Goal: Communication & Community: Answer question/provide support

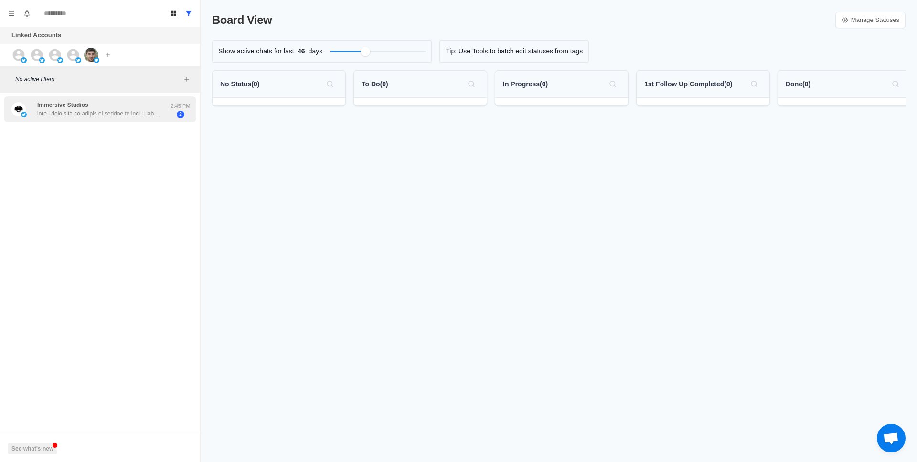
click at [124, 106] on div "Immersive Studios" at bounding box center [99, 109] width 124 height 17
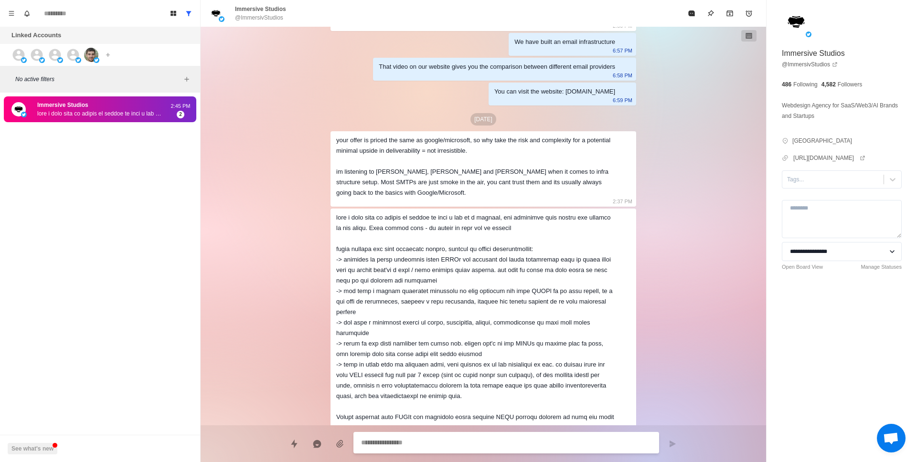
scroll to position [308, 0]
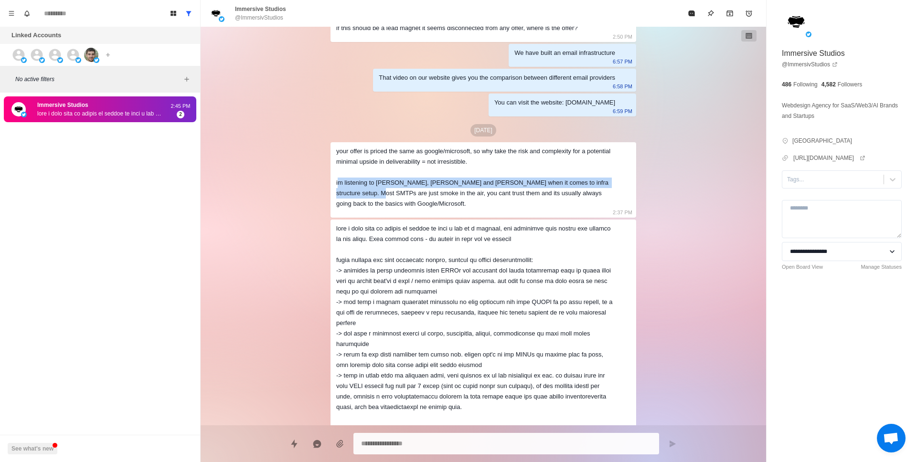
drag, startPoint x: 338, startPoint y: 184, endPoint x: 356, endPoint y: 190, distance: 19.5
click at [356, 190] on div "your offer is priced the same as google/microsoft, so why take the risk and com…" at bounding box center [475, 177] width 279 height 63
click at [369, 190] on div "your offer is priced the same as google/microsoft, so why take the risk and com…" at bounding box center [475, 177] width 279 height 63
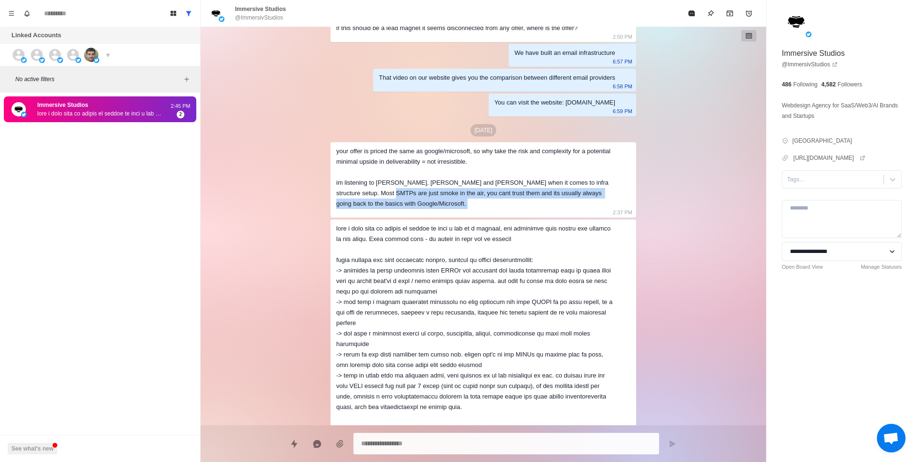
drag, startPoint x: 369, startPoint y: 190, endPoint x: 486, endPoint y: 206, distance: 117.6
click at [486, 206] on div "your offer is priced the same as google/microsoft, so why take the risk and com…" at bounding box center [475, 177] width 279 height 63
drag, startPoint x: 442, startPoint y: 202, endPoint x: 359, endPoint y: 185, distance: 85.3
click at [359, 186] on div "your offer is priced the same as google/microsoft, so why take the risk and com…" at bounding box center [475, 177] width 279 height 63
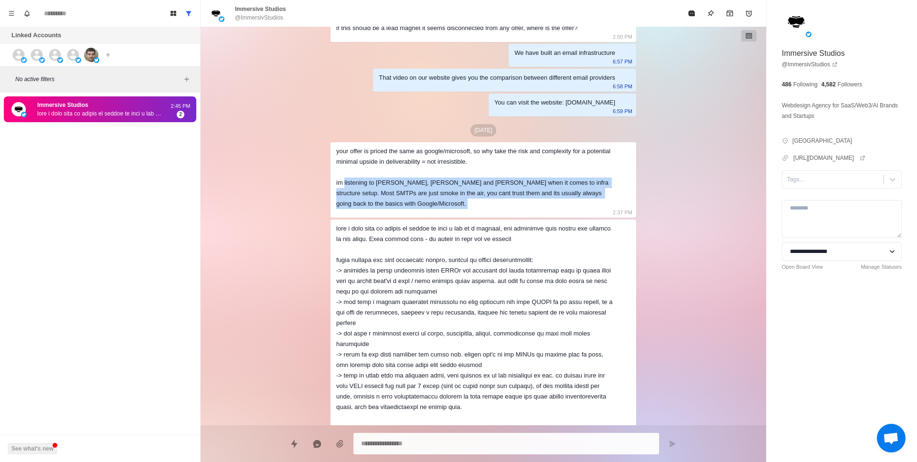
click at [359, 185] on div "your offer is priced the same as google/microsoft, so why take the risk and com…" at bounding box center [475, 177] width 279 height 63
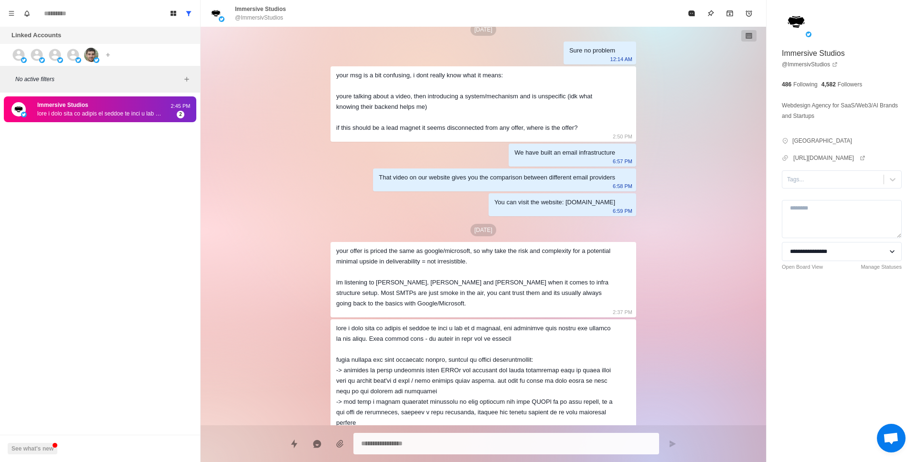
scroll to position [204, 0]
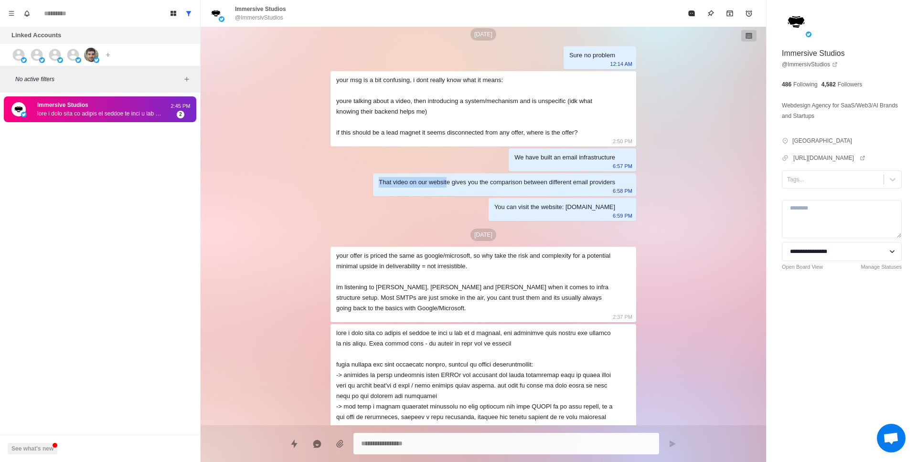
drag, startPoint x: 367, startPoint y: 187, endPoint x: 441, endPoint y: 187, distance: 74.0
click at [438, 187] on div "That video on our website gives you the comparison between different email prov…" at bounding box center [504, 184] width 263 height 23
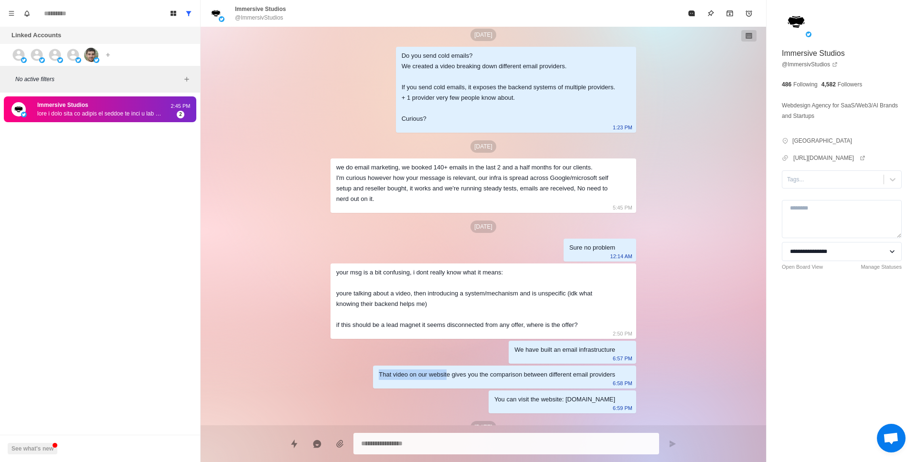
scroll to position [4, 0]
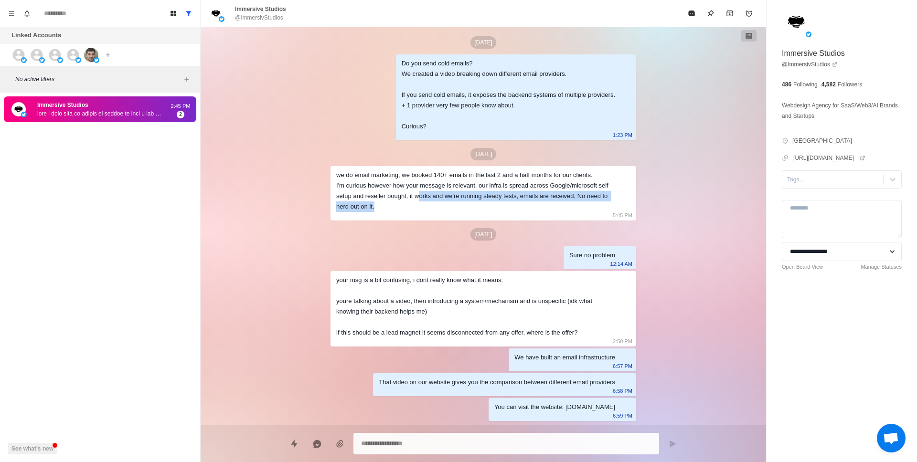
drag, startPoint x: 438, startPoint y: 212, endPoint x: 434, endPoint y: 198, distance: 15.2
click at [434, 198] on div "we do email marketing, we booked 140+ emails in the last 2 and a half months fo…" at bounding box center [483, 193] width 306 height 54
click at [434, 197] on div "we do email marketing, we booked 140+ emails in the last 2 and a half months fo…" at bounding box center [475, 191] width 279 height 42
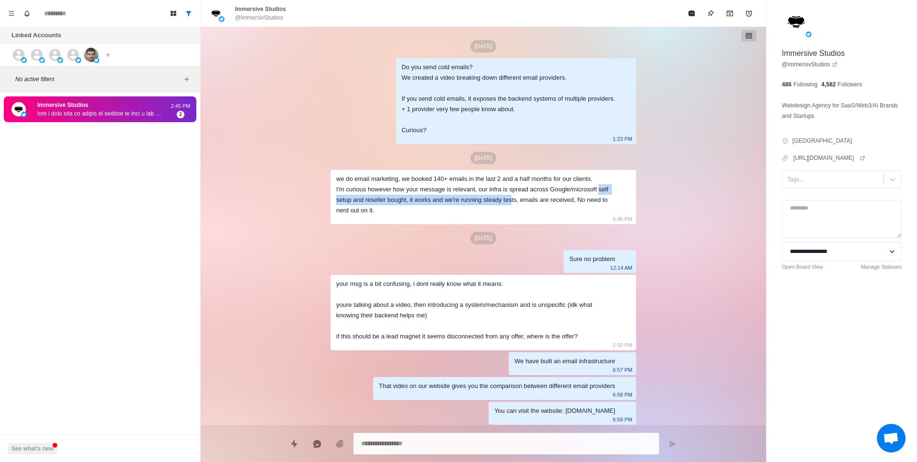
drag, startPoint x: 338, startPoint y: 199, endPoint x: 534, endPoint y: 201, distance: 196.2
click at [534, 201] on div "we do email marketing, we booked 140+ emails in the last 2 and a half months fo…" at bounding box center [483, 197] width 306 height 54
click at [533, 201] on div "we do email marketing, we booked 140+ emails in the last 2 and a half months fo…" at bounding box center [475, 195] width 279 height 42
click at [529, 201] on div "we do email marketing, we booked 140+ emails in the last 2 and a half months fo…" at bounding box center [475, 195] width 279 height 42
drag, startPoint x: 529, startPoint y: 201, endPoint x: 581, endPoint y: 201, distance: 51.6
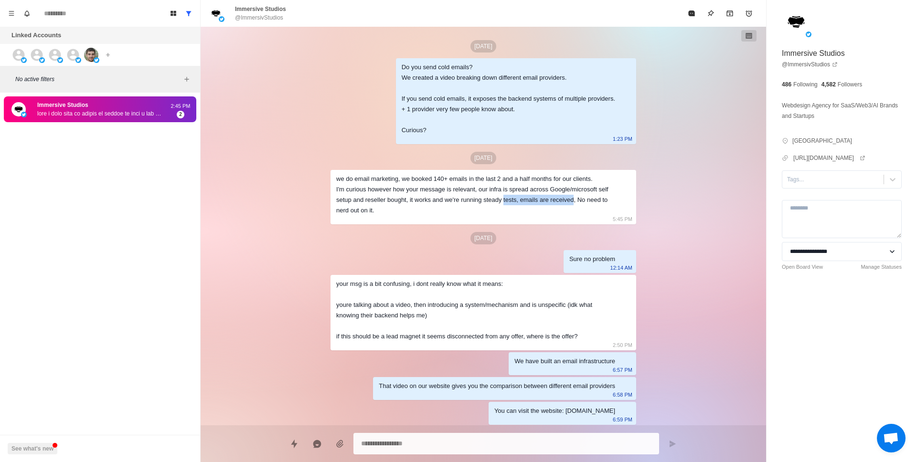
click at [581, 201] on div "we do email marketing, we booked 140+ emails in the last 2 and a half months fo…" at bounding box center [475, 195] width 279 height 42
drag, startPoint x: 581, startPoint y: 201, endPoint x: 568, endPoint y: 205, distance: 14.4
click at [581, 201] on div "we do email marketing, we booked 140+ emails in the last 2 and a half months fo…" at bounding box center [475, 195] width 279 height 42
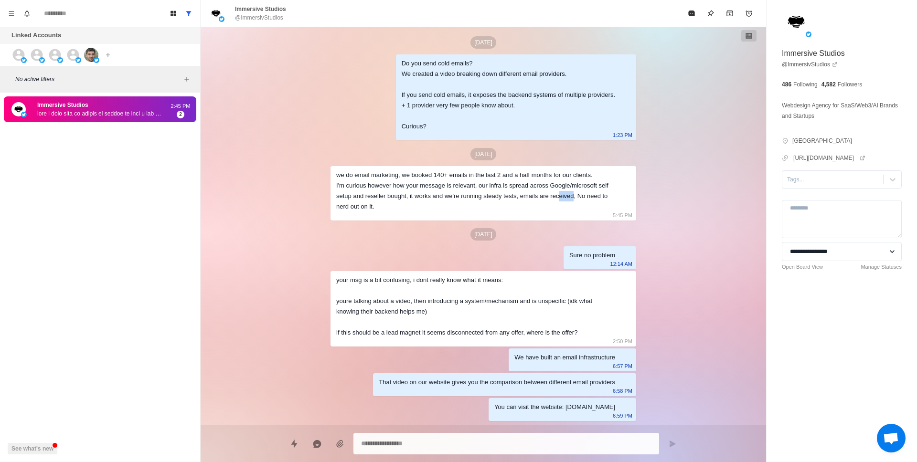
scroll to position [4, 0]
click at [427, 255] on div "[DATE] Do you send cold emails? We created a video breaking down different emai…" at bounding box center [483, 390] width 306 height 736
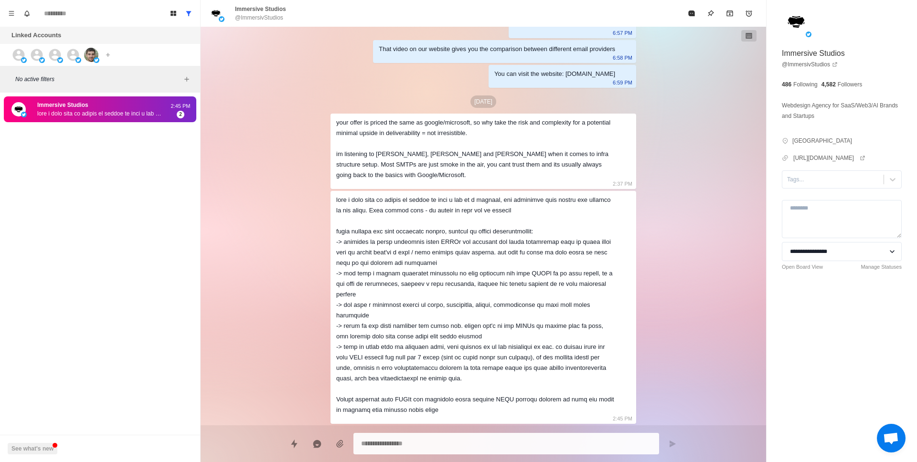
scroll to position [338, 0]
drag, startPoint x: 364, startPoint y: 164, endPoint x: 460, endPoint y: 174, distance: 96.4
click at [460, 174] on div "your offer is priced the same as google/microsoft, so why take the risk and com…" at bounding box center [475, 148] width 279 height 63
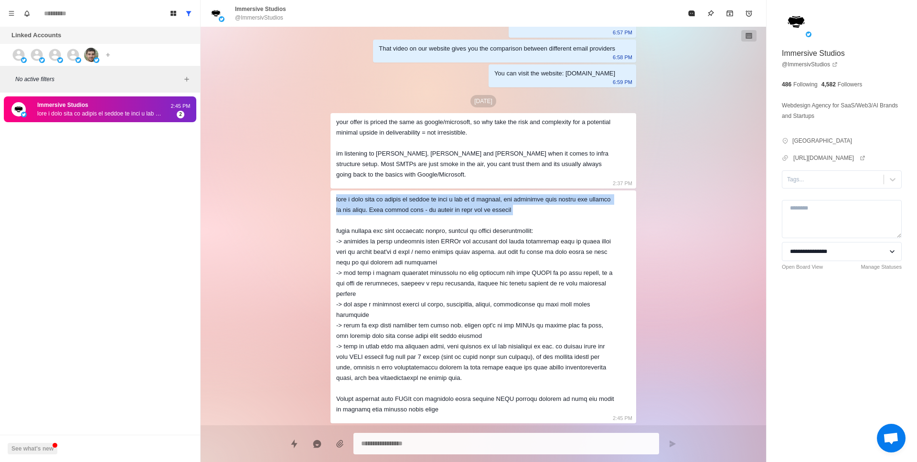
drag, startPoint x: 334, startPoint y: 199, endPoint x: 552, endPoint y: 216, distance: 218.9
click at [552, 216] on div "2:45 PM" at bounding box center [483, 306] width 306 height 233
click at [552, 216] on div at bounding box center [475, 304] width 279 height 221
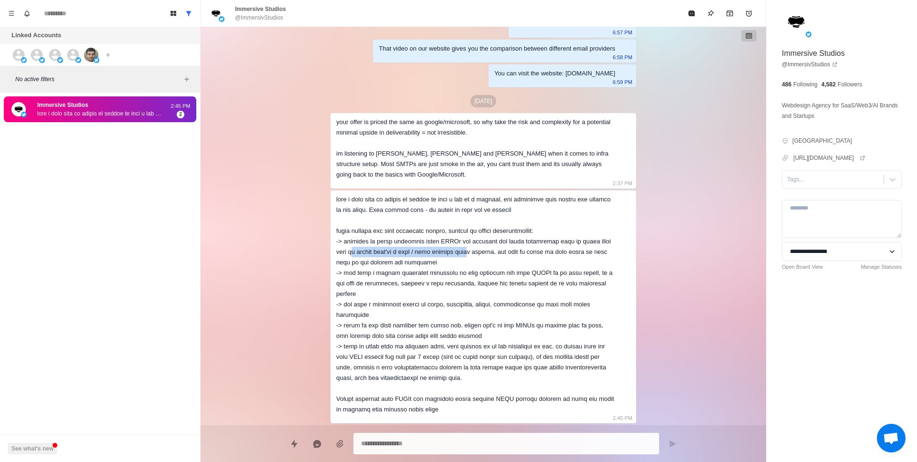
drag, startPoint x: 380, startPoint y: 254, endPoint x: 498, endPoint y: 254, distance: 117.9
click at [497, 254] on div at bounding box center [475, 304] width 279 height 221
click at [498, 254] on div at bounding box center [475, 304] width 279 height 221
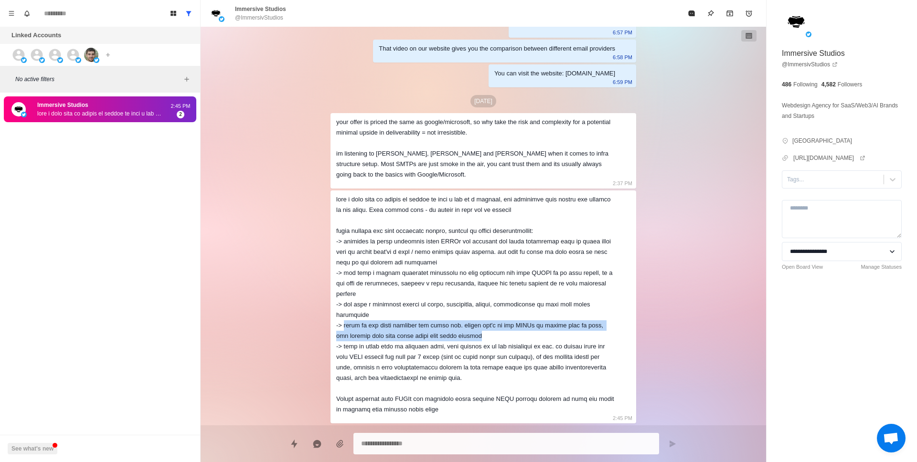
drag, startPoint x: 350, startPoint y: 327, endPoint x: 505, endPoint y: 336, distance: 155.4
click at [505, 336] on div at bounding box center [475, 304] width 279 height 221
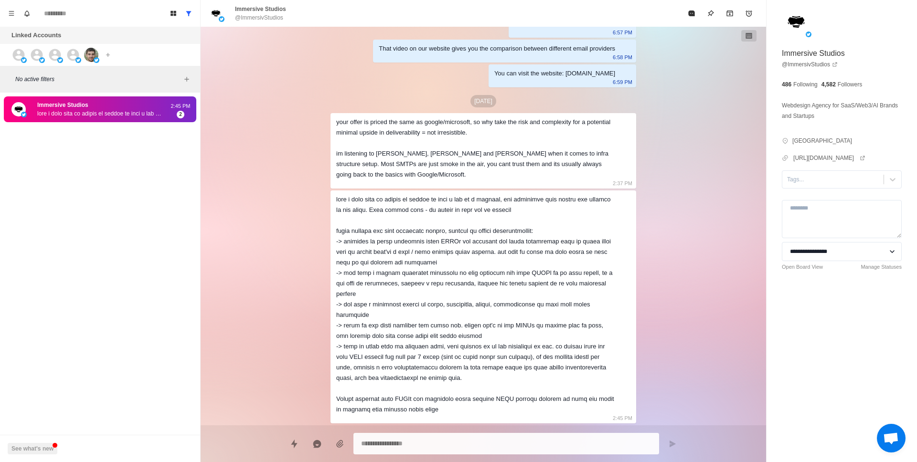
drag, startPoint x: 505, startPoint y: 336, endPoint x: 499, endPoint y: 336, distance: 6.2
click at [505, 336] on div at bounding box center [475, 304] width 279 height 221
click at [186, 16] on icon "Show all conversations" at bounding box center [188, 13] width 7 height 7
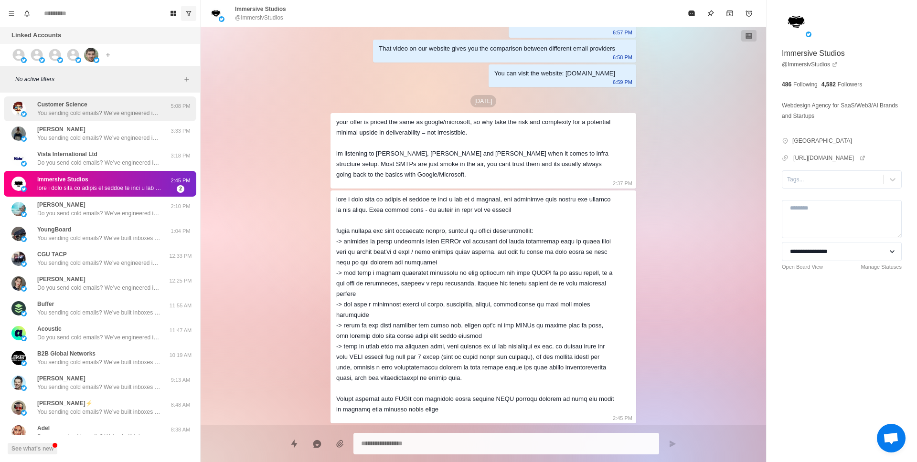
click at [130, 117] on div "Customer Science You sending cold emails? We’ve engineered inboxes from scratch…" at bounding box center [100, 108] width 192 height 25
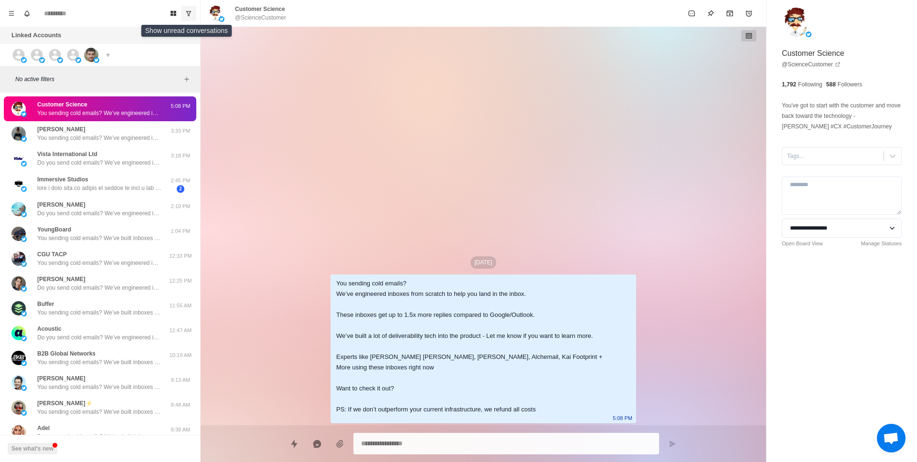
click at [186, 21] on button "Show unread conversations" at bounding box center [188, 13] width 15 height 15
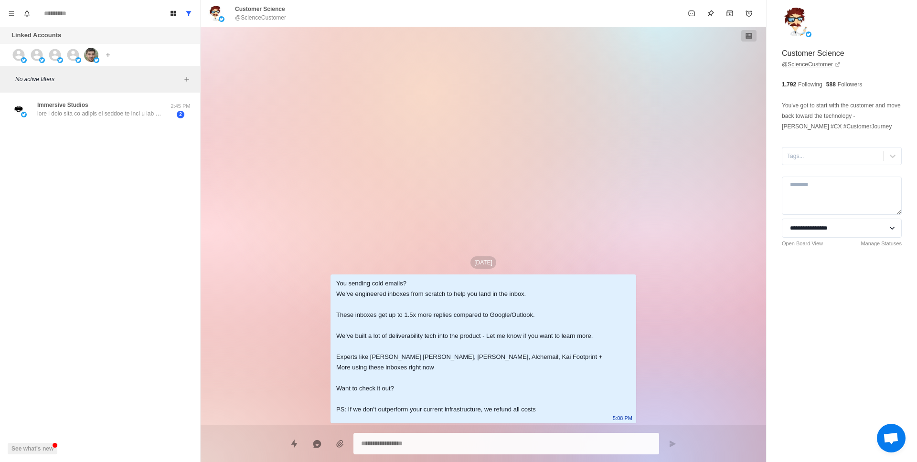
click at [837, 65] on icon at bounding box center [837, 65] width 4 height 4
click at [185, 16] on icon "Show all conversations" at bounding box center [188, 13] width 7 height 7
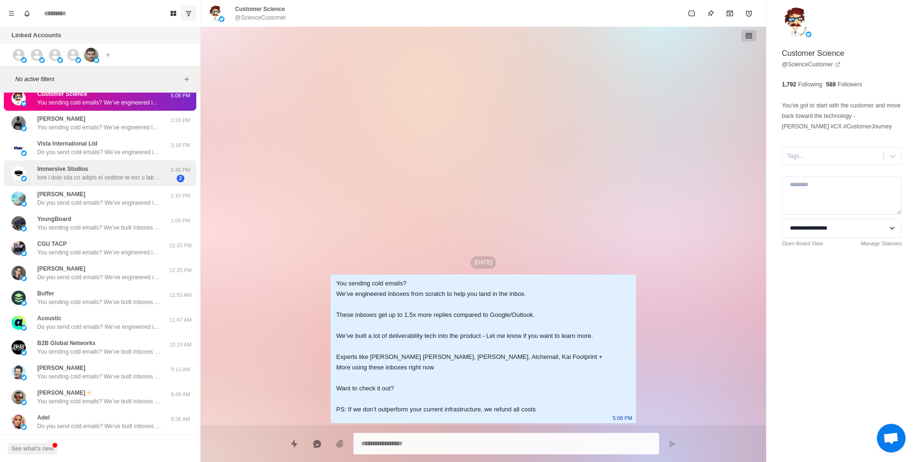
scroll to position [12, 0]
click at [135, 177] on p at bounding box center [99, 175] width 124 height 9
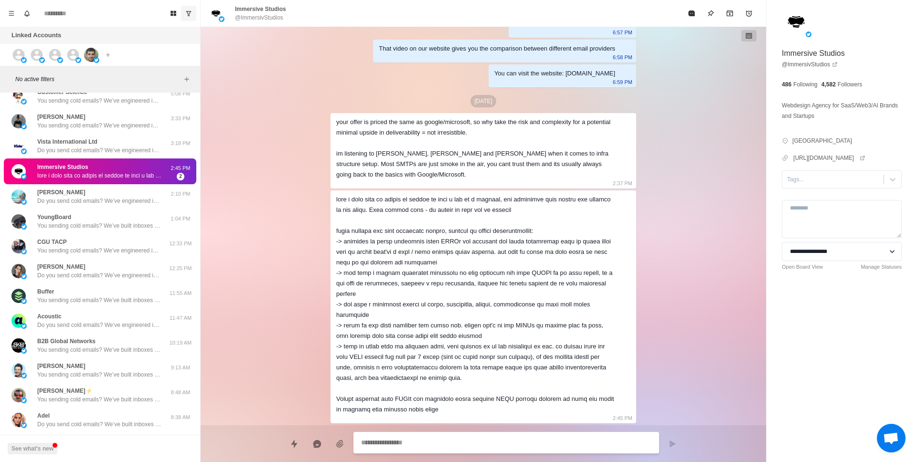
scroll to position [0, 0]
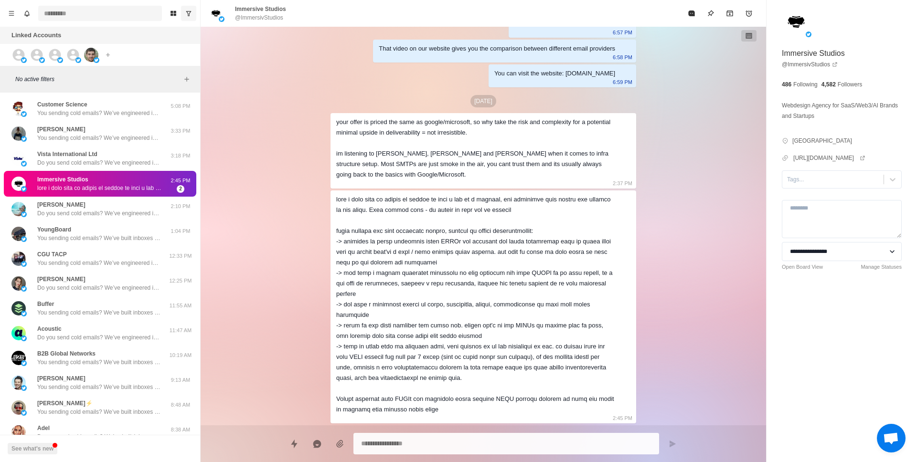
type textarea "*"
